Goal: Information Seeking & Learning: Learn about a topic

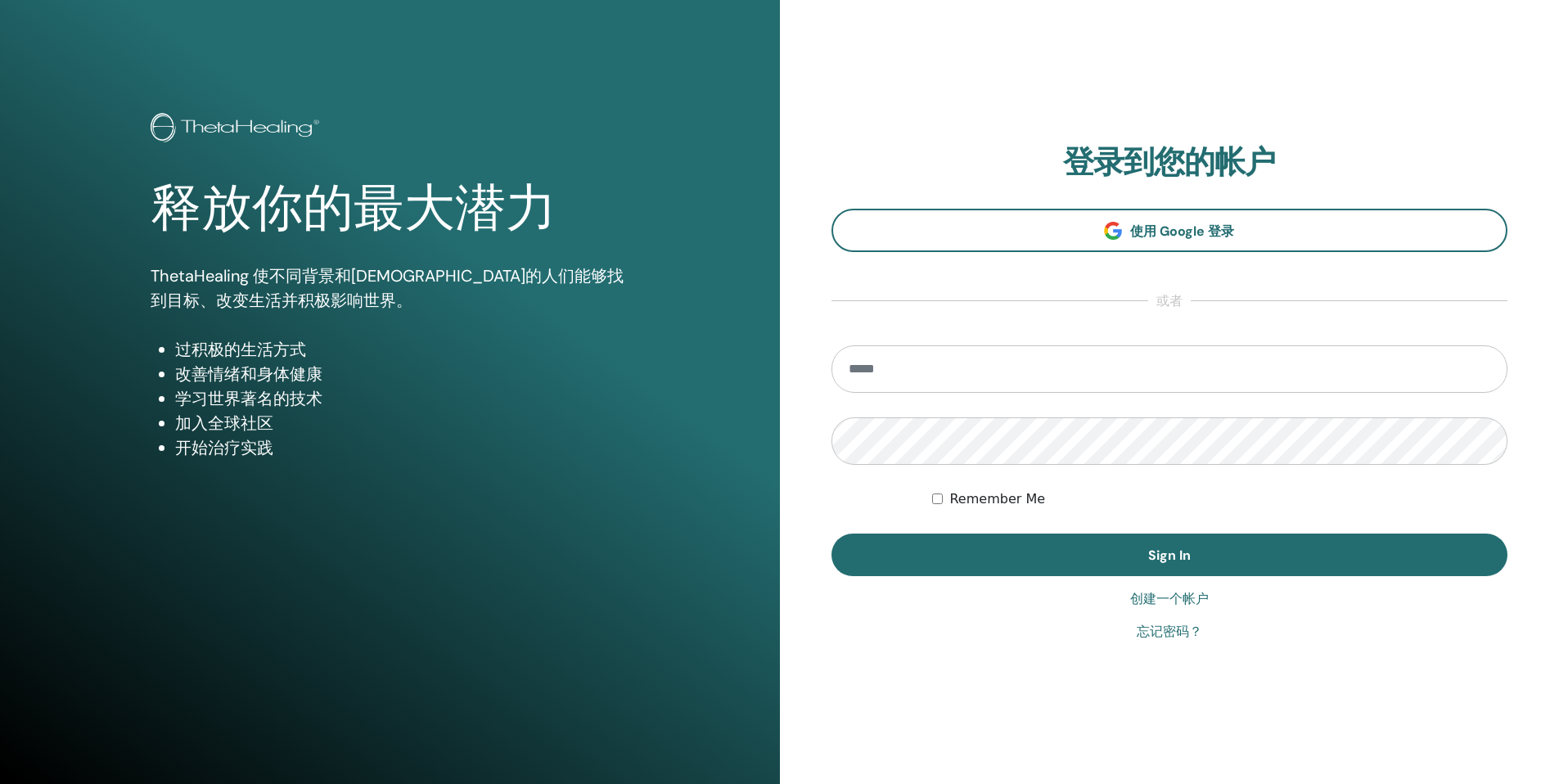
click at [1048, 199] on section "登录到您的帐户 使用 Google 登录 或者 Remember Me Sign In" at bounding box center [1169, 360] width 676 height 433
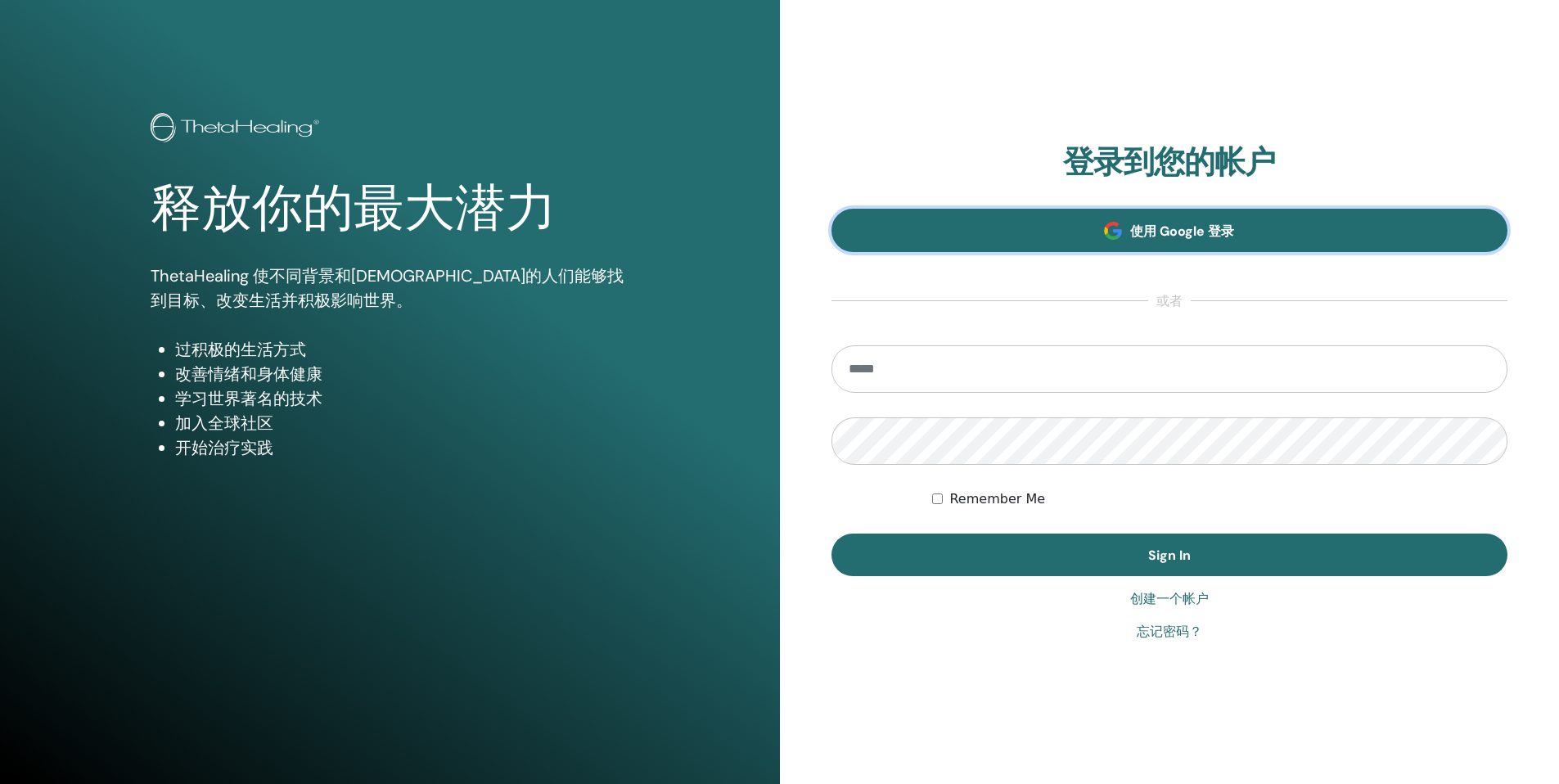
click at [1047, 212] on link "使用 Google 登录" at bounding box center [1169, 229] width 676 height 43
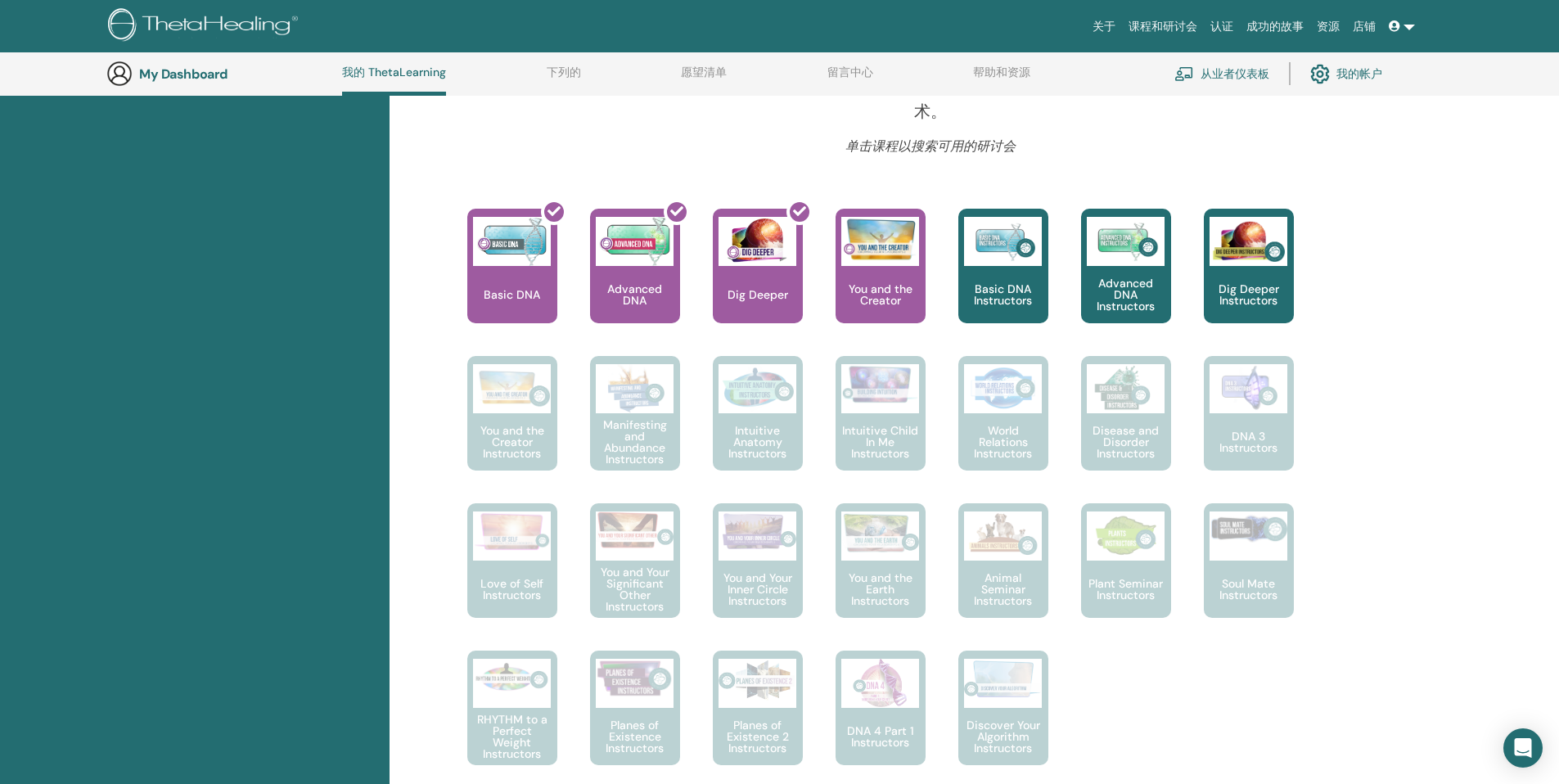
scroll to position [580, 0]
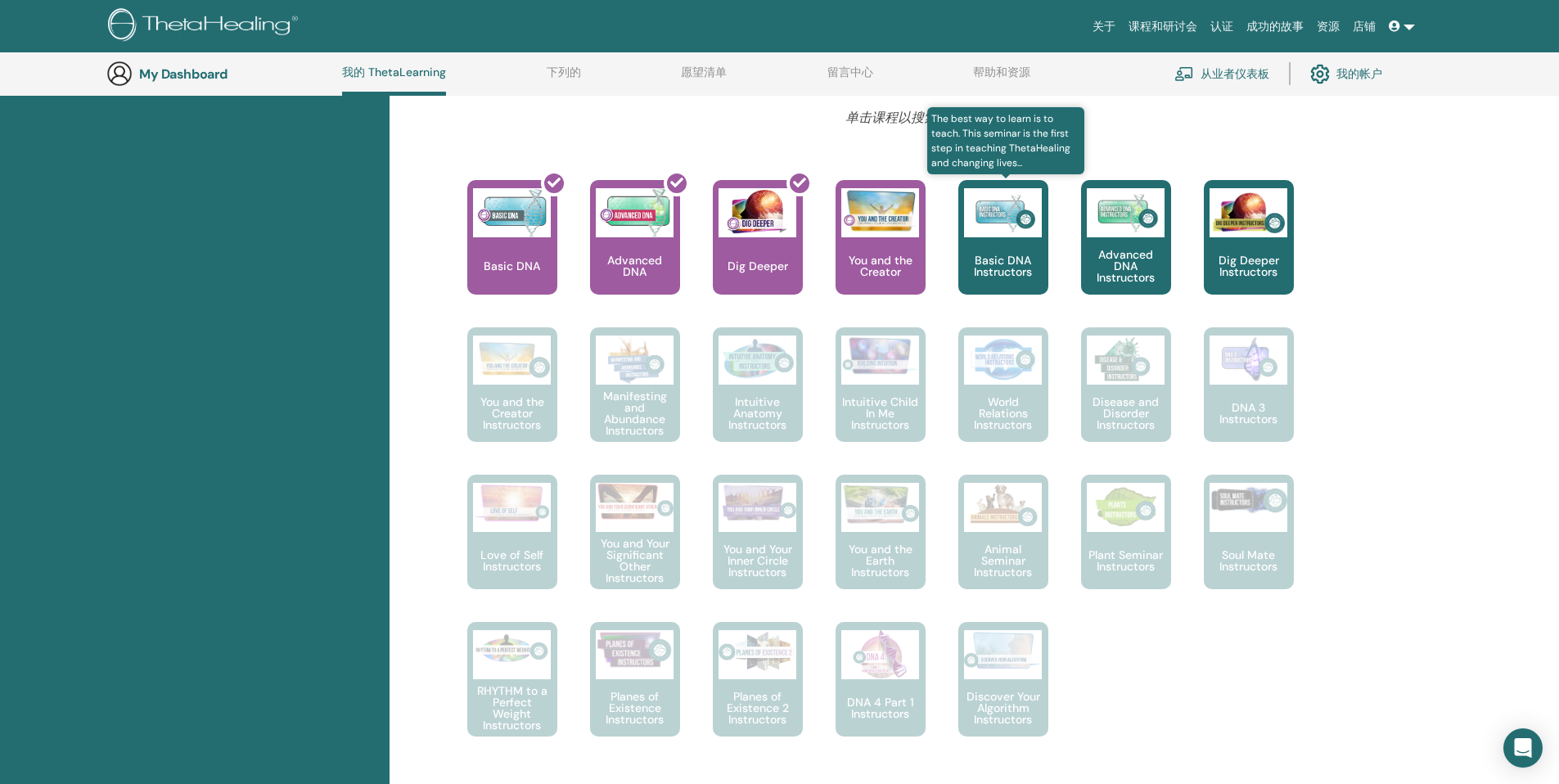
click at [984, 271] on p "Basic DNA Instructors" at bounding box center [1003, 265] width 90 height 23
